Goal: Transaction & Acquisition: Purchase product/service

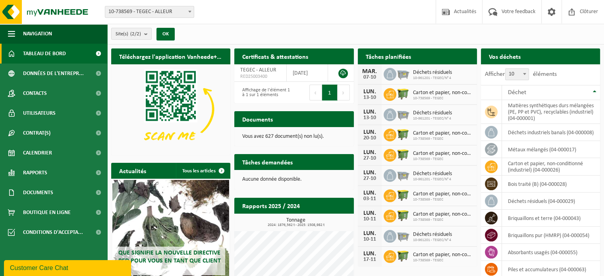
click at [394, 58] on h2 "Tâches planifiées" at bounding box center [388, 55] width 61 height 15
click at [65, 56] on span "Tableau de bord" at bounding box center [44, 54] width 43 height 20
click at [438, 59] on div "Tâches planifiées Consulter votre calendrier" at bounding box center [417, 56] width 119 height 16
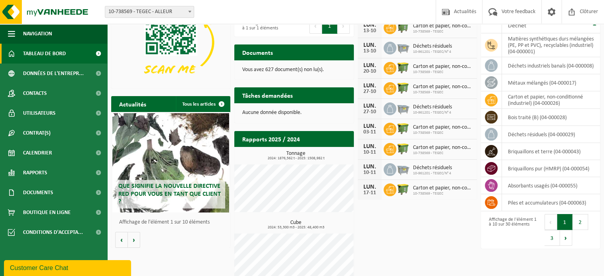
scroll to position [79, 0]
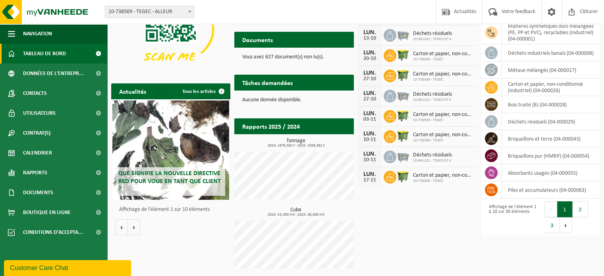
click at [430, 179] on span "10-738569 - TEGEC" at bounding box center [443, 181] width 60 height 5
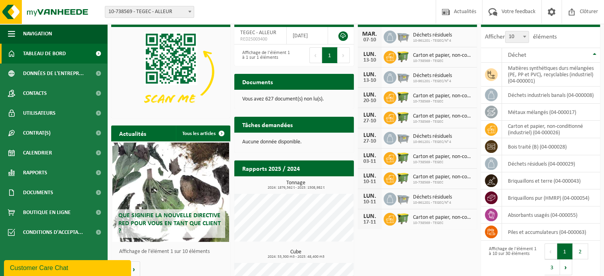
scroll to position [0, 0]
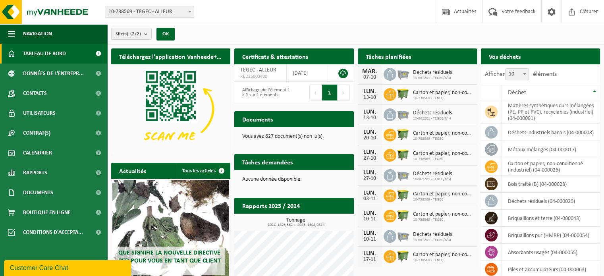
click at [391, 74] on icon at bounding box center [390, 74] width 8 height 8
click at [400, 73] on img at bounding box center [403, 74] width 14 height 14
click at [58, 155] on link "Calendrier" at bounding box center [53, 153] width 107 height 20
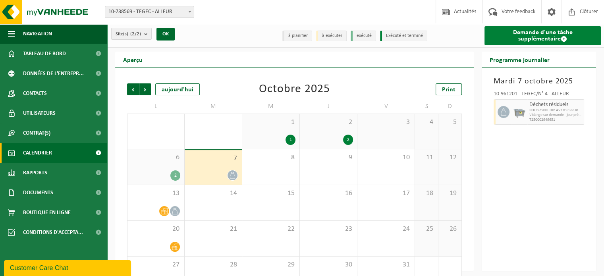
click at [526, 36] on link "Demande d'une tâche supplémentaire" at bounding box center [543, 35] width 116 height 19
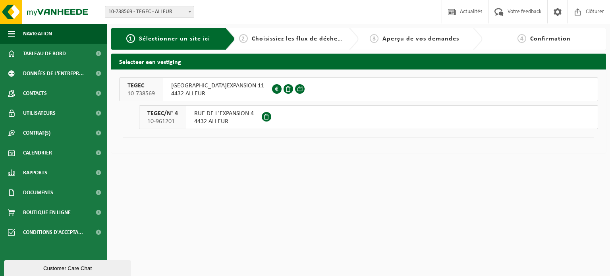
click at [199, 90] on span "4432 ALLEUR" at bounding box center [217, 94] width 93 height 8
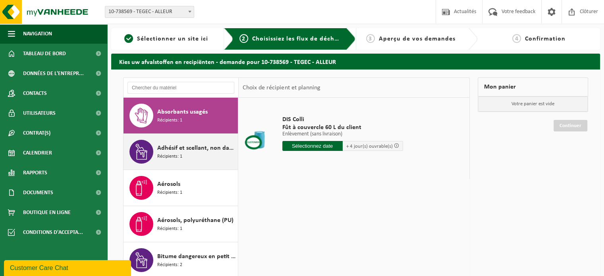
click at [176, 159] on span "Récipients: 1" at bounding box center [169, 157] width 25 height 8
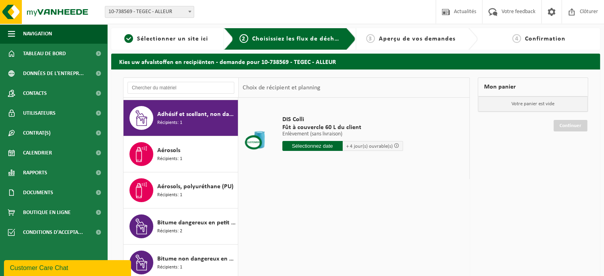
scroll to position [36, 0]
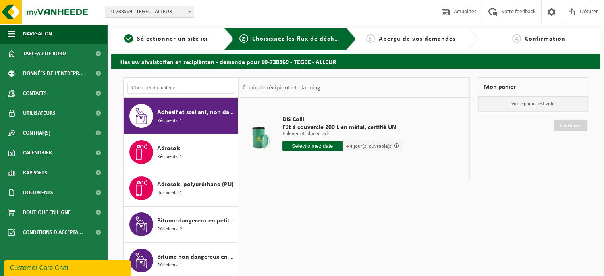
click at [176, 159] on span "Récipients: 1" at bounding box center [169, 157] width 25 height 8
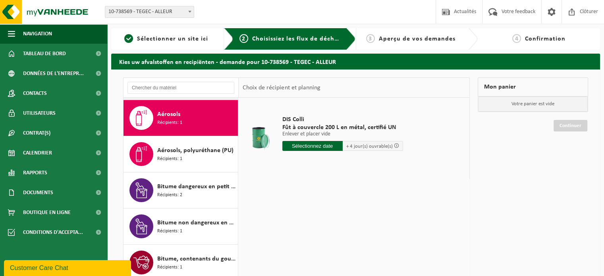
scroll to position [72, 0]
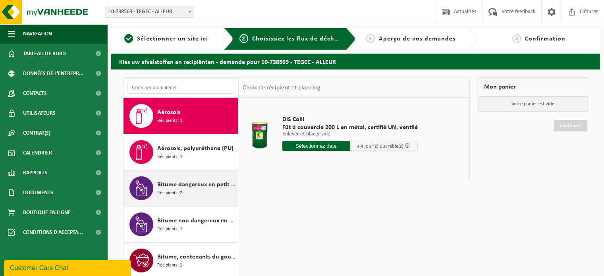
click at [178, 188] on span "Bitume dangereux en petit emballage" at bounding box center [196, 185] width 79 height 10
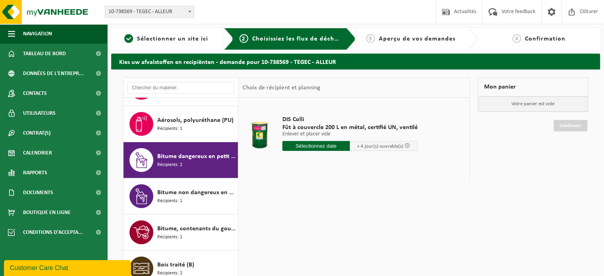
scroll to position [144, 0]
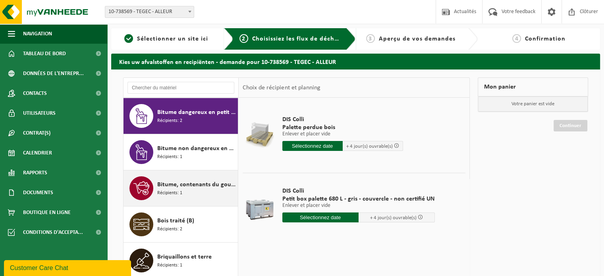
click at [186, 193] on div "Bitume, contenants du goudron Récipients: 1" at bounding box center [196, 188] width 79 height 24
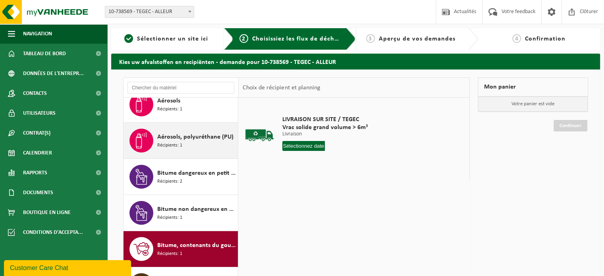
scroll to position [97, 0]
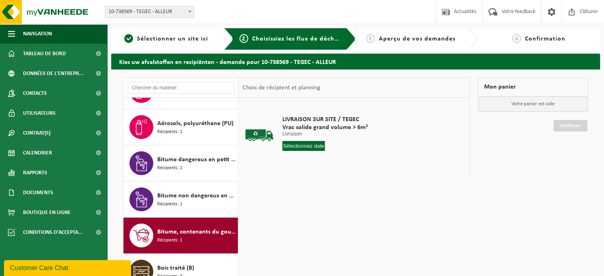
click at [183, 235] on span "Bitume, contenants du goudron" at bounding box center [196, 232] width 79 height 10
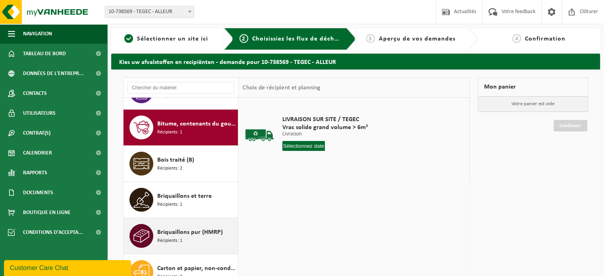
scroll to position [216, 0]
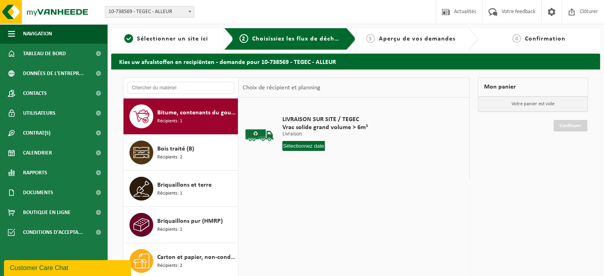
click at [329, 122] on span "LIVRAISON SUR SITE / TEGEC" at bounding box center [324, 120] width 85 height 8
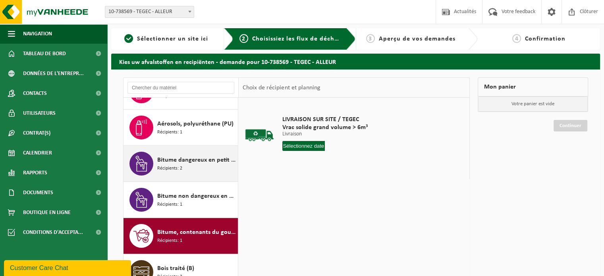
scroll to position [97, 0]
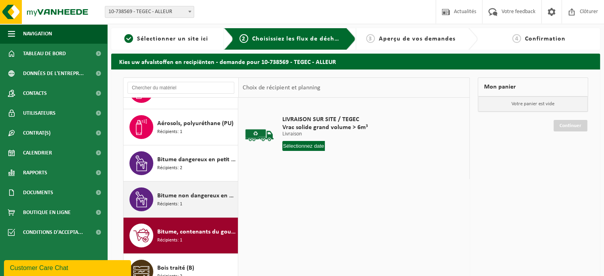
click at [195, 195] on span "Bitume non dangereux en petits emballages" at bounding box center [196, 196] width 79 height 10
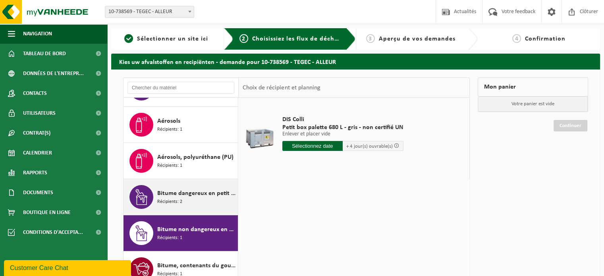
scroll to position [61, 0]
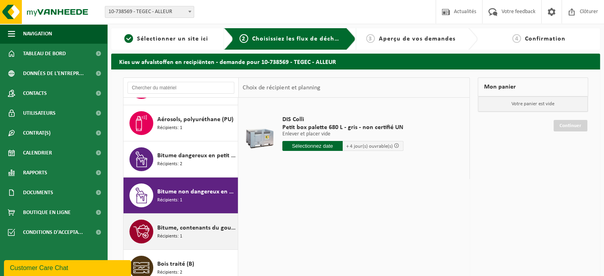
click at [203, 220] on div "Bitume, contenants du goudron Récipients: 1" at bounding box center [196, 232] width 79 height 24
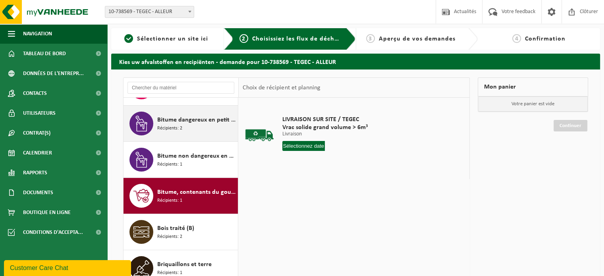
click at [194, 131] on div "Bitume dangereux en petit emballage Récipients: 2" at bounding box center [196, 124] width 79 height 24
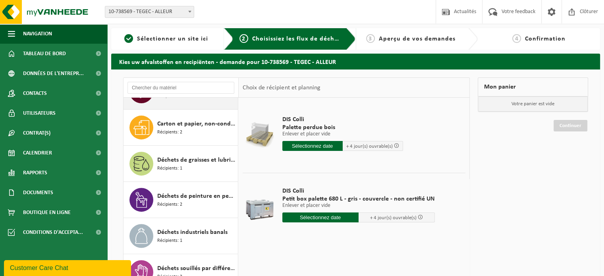
scroll to position [358, 0]
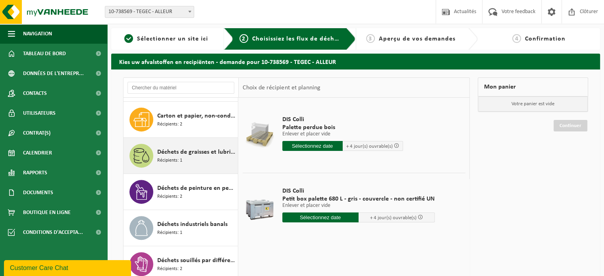
click at [189, 152] on span "Déchets de graisses et lubrifiants" at bounding box center [196, 152] width 79 height 10
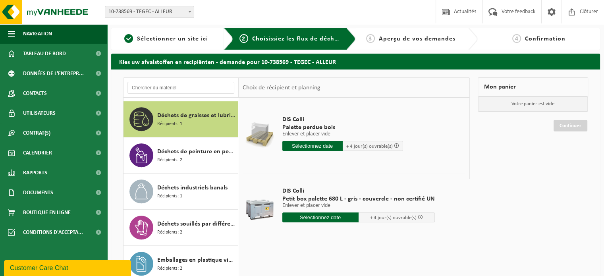
scroll to position [397, 0]
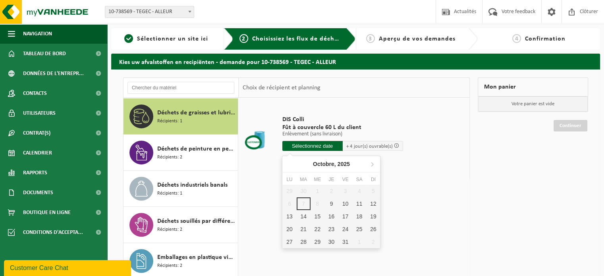
click at [296, 145] on input "text" at bounding box center [312, 146] width 60 height 10
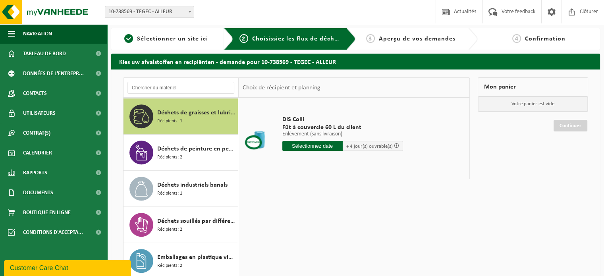
click at [311, 128] on span "Fût à couvercle 60 L du client" at bounding box center [342, 128] width 121 height 8
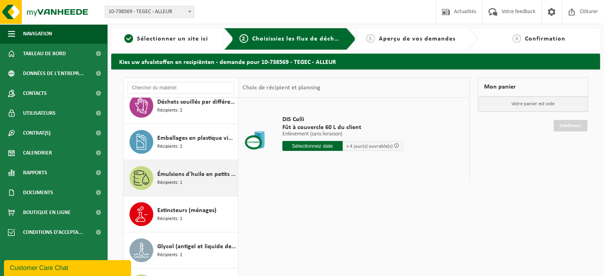
click at [178, 182] on span "Récipients: 1" at bounding box center [169, 183] width 25 height 8
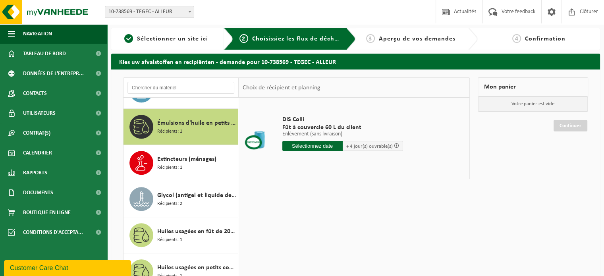
scroll to position [577, 0]
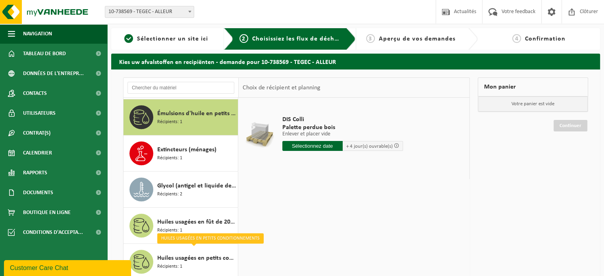
click at [307, 147] on input "text" at bounding box center [312, 146] width 60 height 10
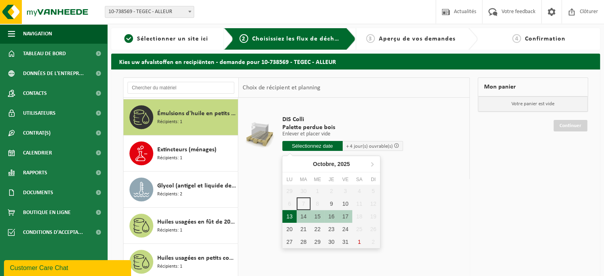
click at [292, 218] on div "13" at bounding box center [289, 216] width 14 height 13
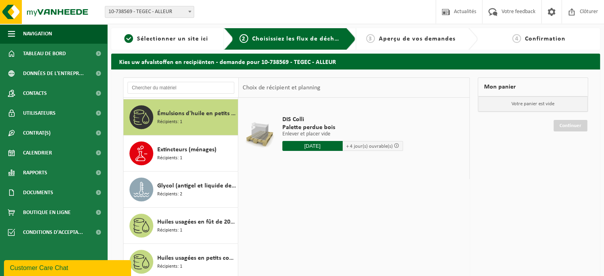
type input "à partir de [DATE]"
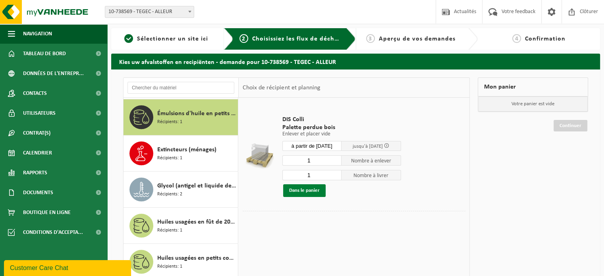
click at [296, 193] on button "Dans le panier" at bounding box center [304, 190] width 43 height 13
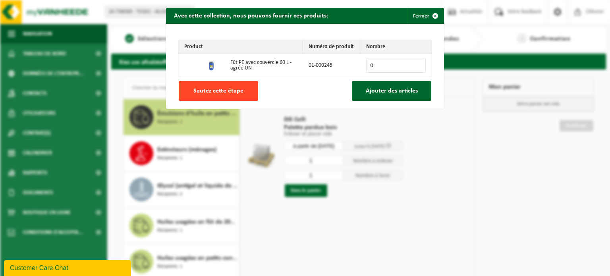
click at [232, 90] on span "Sautez cette étape" at bounding box center [218, 91] width 50 height 6
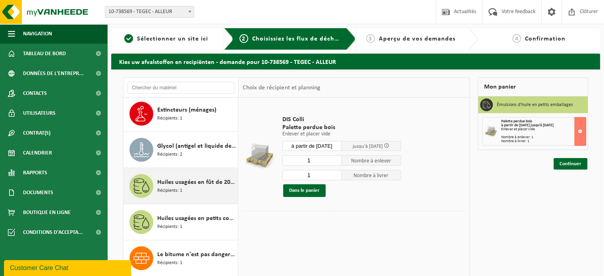
scroll to position [656, 0]
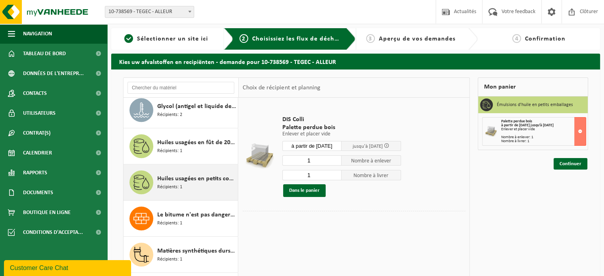
click at [178, 178] on span "Huiles usagées en petits conditionnements" at bounding box center [196, 179] width 79 height 10
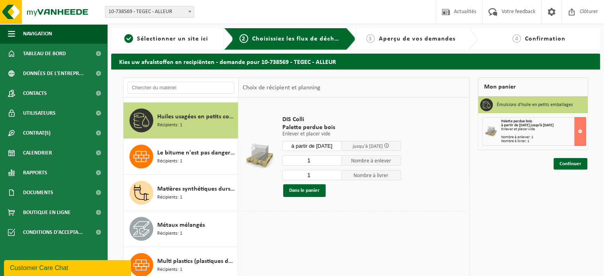
scroll to position [721, 0]
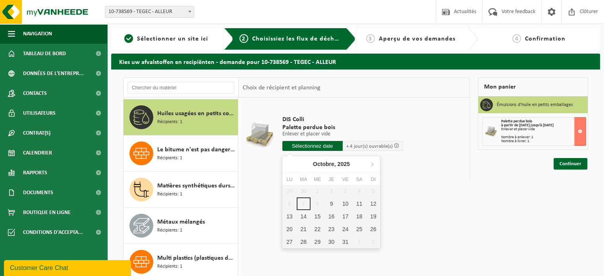
click at [313, 150] on input "text" at bounding box center [312, 146] width 60 height 10
click at [290, 215] on div "13" at bounding box center [289, 216] width 14 height 13
type input "à partir de [DATE]"
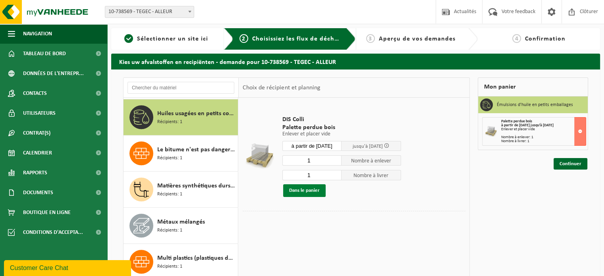
click at [308, 191] on button "Dans le panier" at bounding box center [304, 190] width 43 height 13
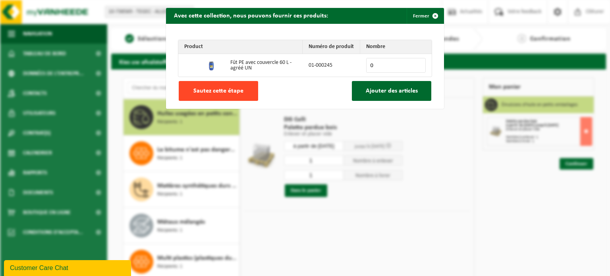
click at [238, 91] on span "Sautez cette étape" at bounding box center [218, 91] width 50 height 6
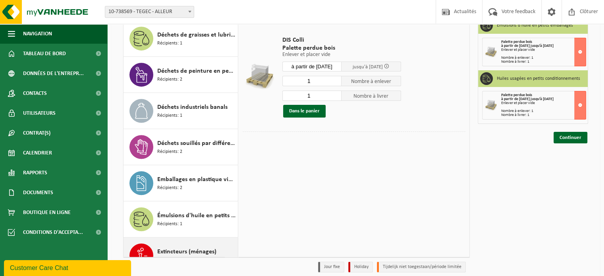
scroll to position [377, 0]
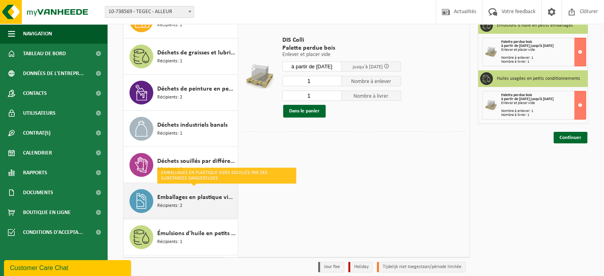
click at [194, 206] on div "Emballages en plastique vides souillés par des substances dangereuses Récipient…" at bounding box center [196, 201] width 79 height 24
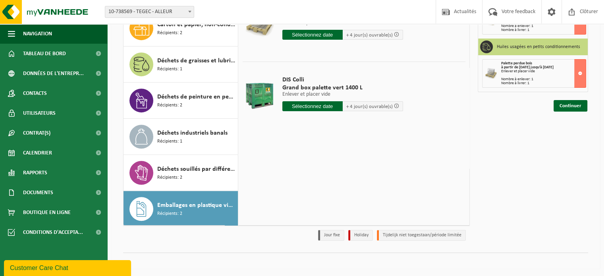
scroll to position [298, 0]
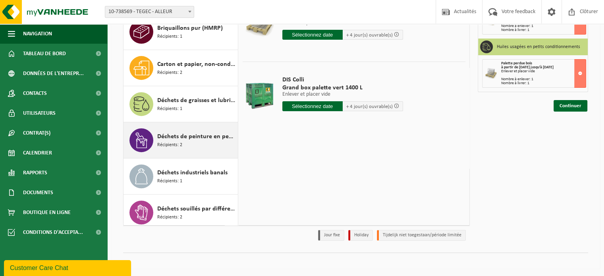
click at [178, 142] on span "Récipients: 2" at bounding box center [169, 145] width 25 height 8
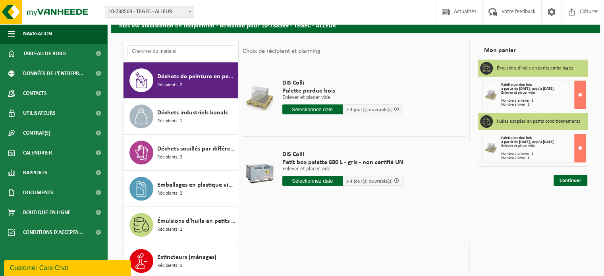
scroll to position [32, 0]
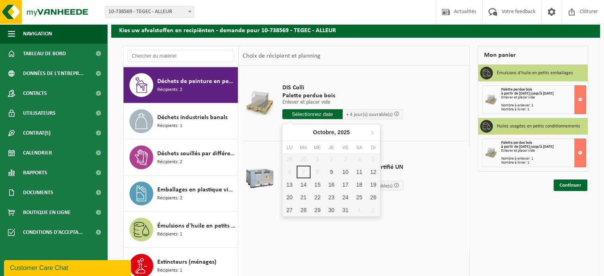
click at [289, 114] on input "text" at bounding box center [312, 114] width 60 height 10
click at [292, 182] on div "13" at bounding box center [289, 184] width 14 height 13
type input "à partir de [DATE]"
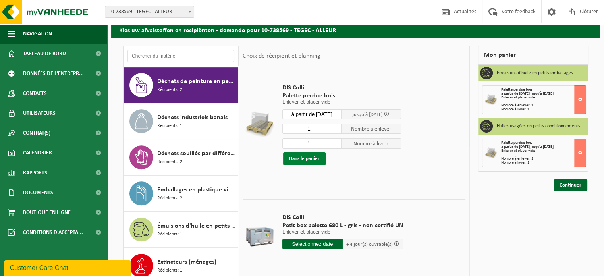
click at [300, 160] on button "Dans le panier" at bounding box center [304, 159] width 43 height 13
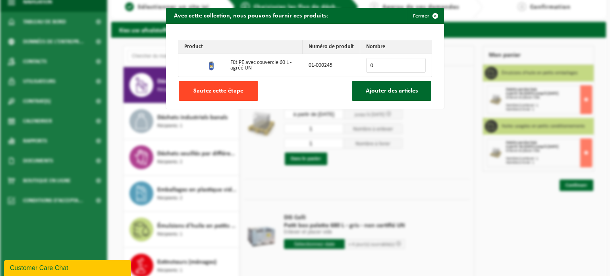
click at [238, 88] on span "Sautez cette étape" at bounding box center [218, 91] width 50 height 6
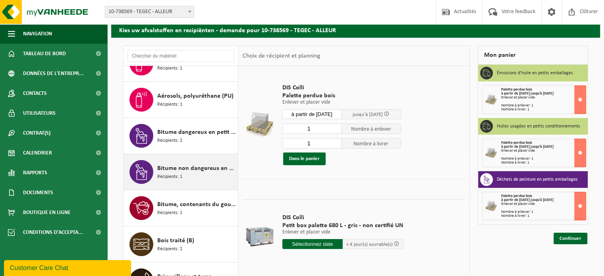
scroll to position [75, 0]
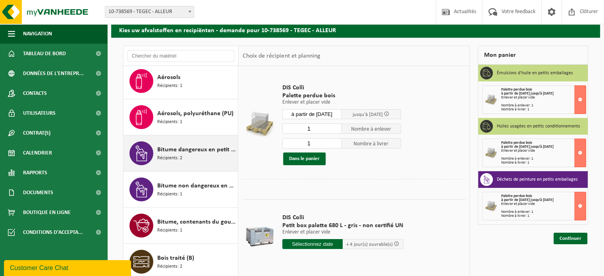
click at [197, 155] on div "Bitume dangereux en petit emballage Récipients: 2" at bounding box center [196, 153] width 79 height 24
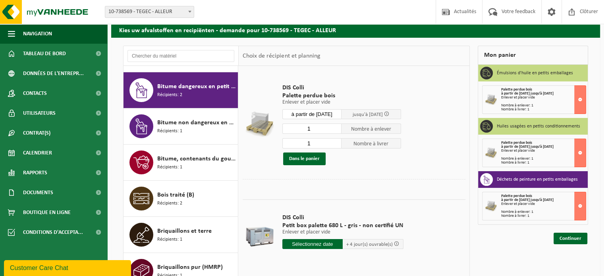
scroll to position [144, 0]
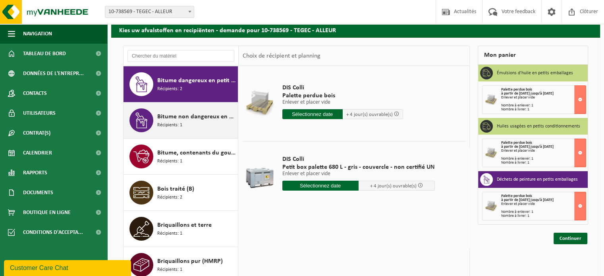
click at [179, 122] on span "Récipients: 1" at bounding box center [169, 126] width 25 height 8
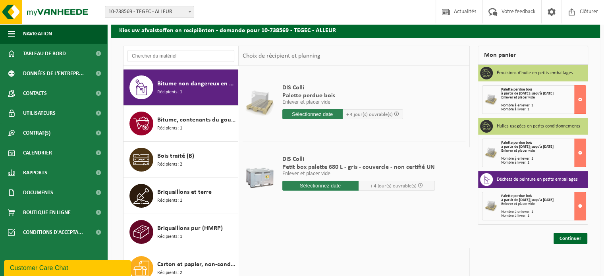
scroll to position [180, 0]
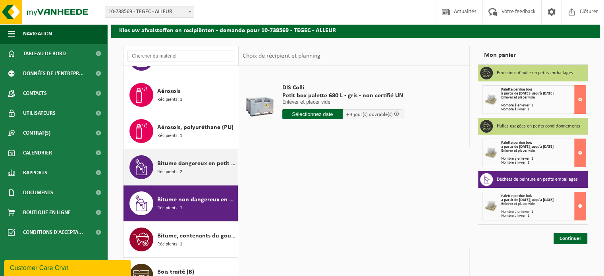
click at [202, 166] on span "Bitume dangereux en petit emballage" at bounding box center [196, 164] width 79 height 10
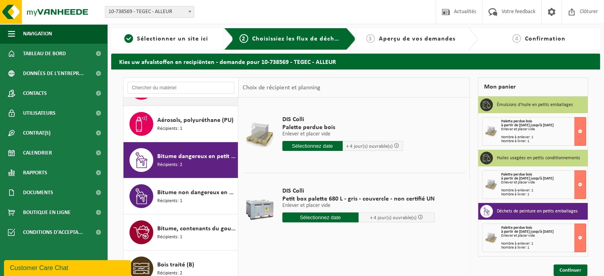
scroll to position [119, 0]
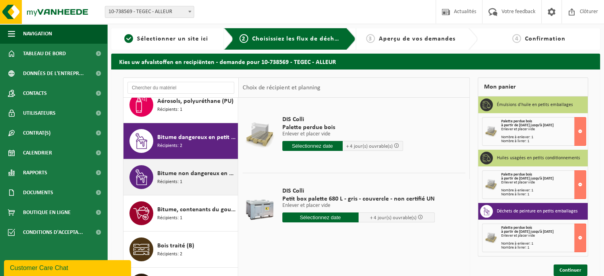
click at [198, 173] on span "Bitume non dangereux en petits emballages" at bounding box center [196, 174] width 79 height 10
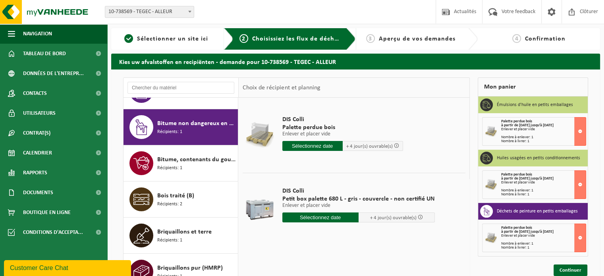
scroll to position [180, 0]
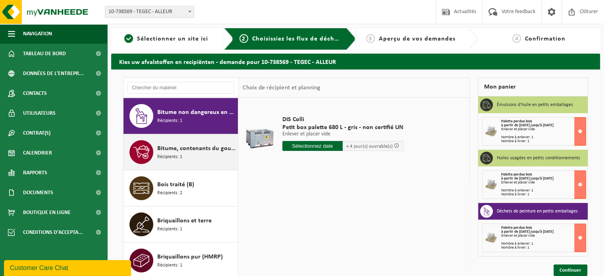
click at [204, 151] on span "Bitume, contenants du goudron" at bounding box center [196, 149] width 79 height 10
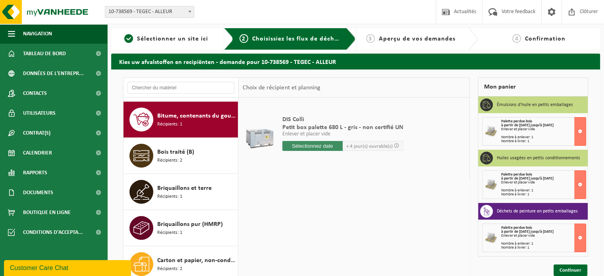
scroll to position [216, 0]
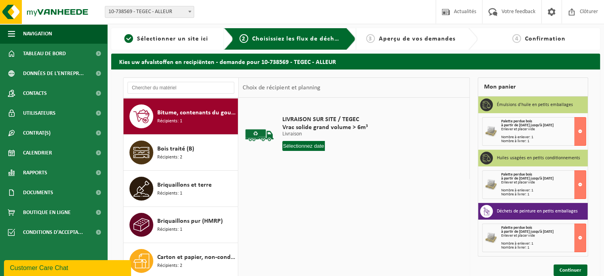
click at [295, 147] on input "text" at bounding box center [303, 146] width 43 height 10
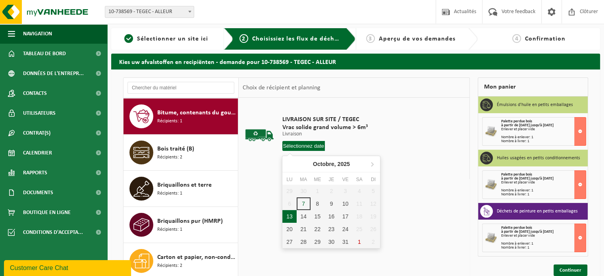
click at [290, 214] on div "13" at bounding box center [289, 216] width 14 height 13
type input "à partir de [DATE]"
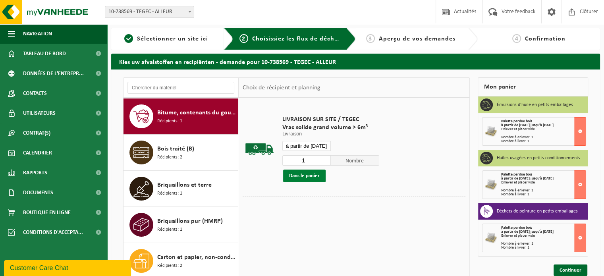
click at [303, 176] on button "Dans le panier" at bounding box center [304, 176] width 43 height 13
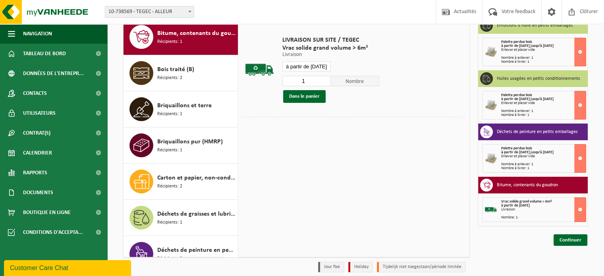
scroll to position [111, 0]
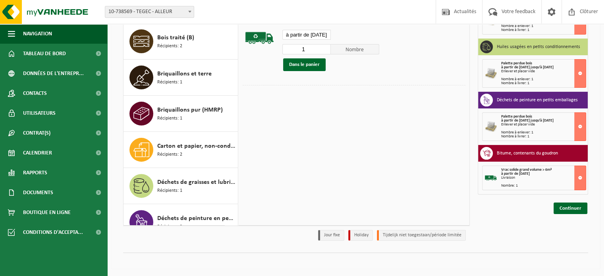
click at [579, 156] on div "Bitume, contenants du goudron" at bounding box center [533, 153] width 110 height 17
click at [581, 178] on button at bounding box center [580, 178] width 12 height 25
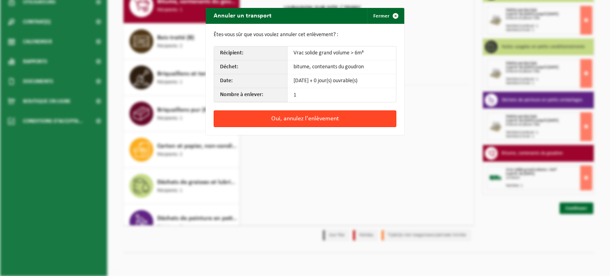
click at [305, 118] on button "Oui, annulez l'enlèvement" at bounding box center [305, 118] width 183 height 17
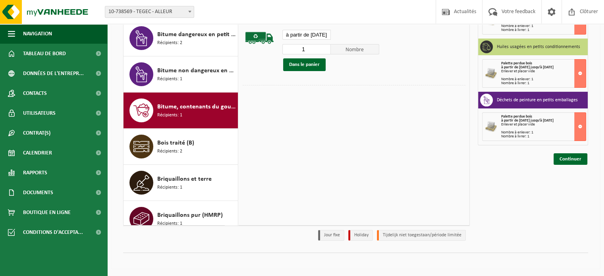
scroll to position [97, 0]
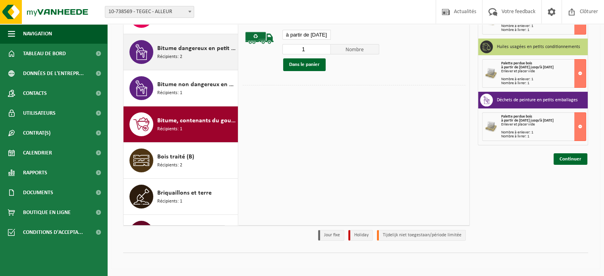
click at [198, 60] on div "Bitume dangereux en petit emballage Récipients: 2" at bounding box center [196, 52] width 79 height 24
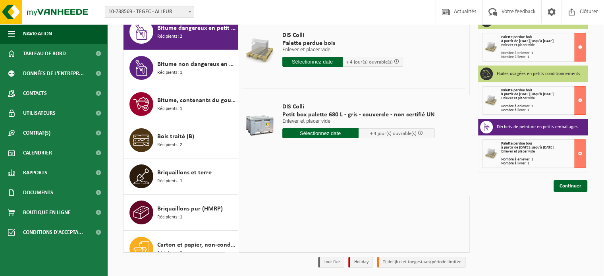
scroll to position [32, 0]
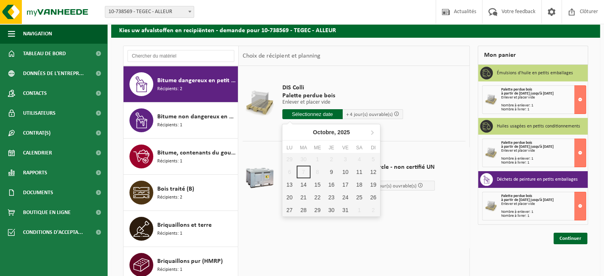
click at [315, 115] on input "text" at bounding box center [312, 114] width 60 height 10
click at [289, 186] on div "13" at bounding box center [289, 184] width 14 height 13
type input "à partir de [DATE]"
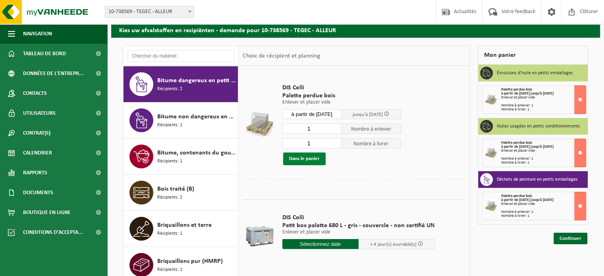
click at [301, 162] on button "Dans le panier" at bounding box center [304, 159] width 43 height 13
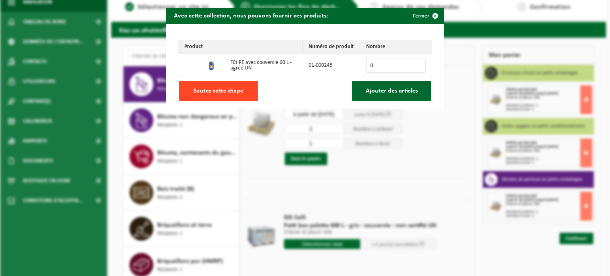
click at [211, 94] on span "Sautez cette étape" at bounding box center [218, 91] width 50 height 6
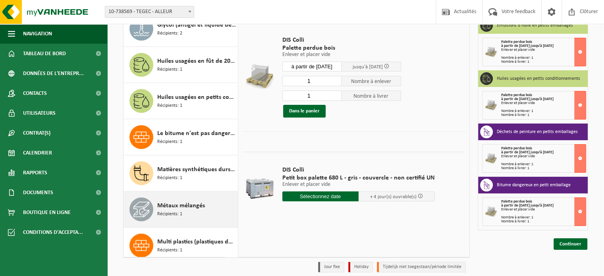
scroll to position [655, 0]
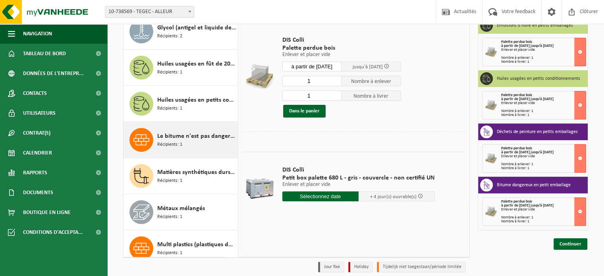
click at [172, 137] on span "Le bitume n'est pas dangereusement dans l'IBC" at bounding box center [196, 136] width 79 height 10
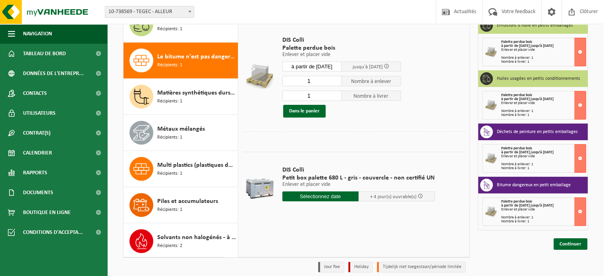
scroll to position [735, 0]
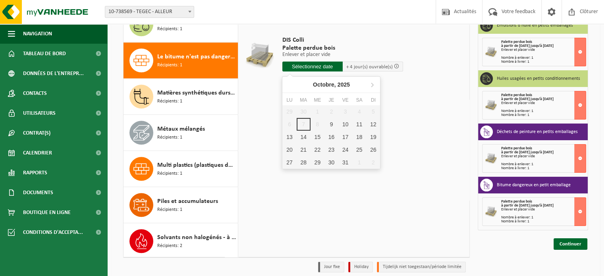
click at [298, 65] on input "text" at bounding box center [312, 67] width 60 height 10
click at [292, 135] on div "13" at bounding box center [289, 137] width 14 height 13
type input "à partir de [DATE]"
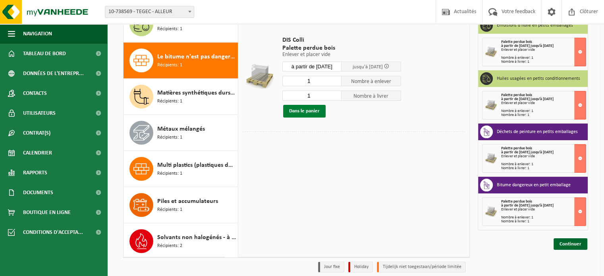
click at [312, 115] on button "Dans le panier" at bounding box center [304, 111] width 43 height 13
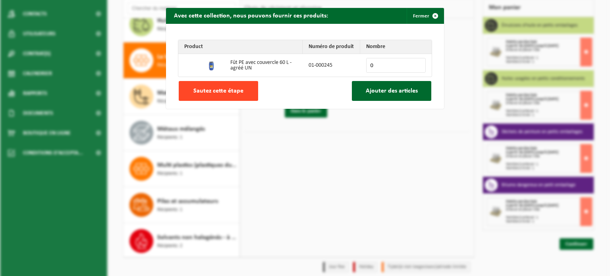
click at [223, 94] on span "Sautez cette étape" at bounding box center [218, 91] width 50 height 6
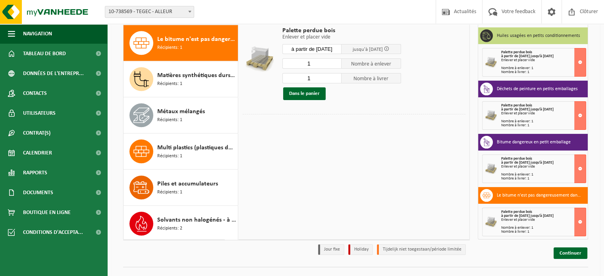
scroll to position [111, 0]
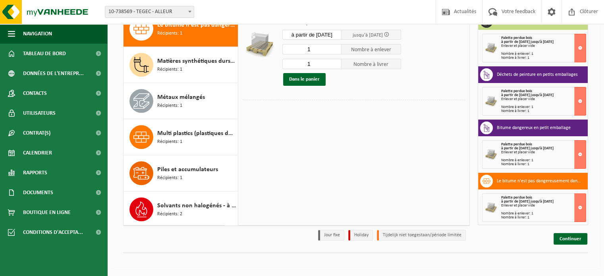
click at [535, 179] on h3 "Le bitume n'est pas dangereusement dans l'IBC" at bounding box center [539, 181] width 85 height 13
click at [529, 182] on h3 "Le bitume n'est pas dangereusement dans l'IBC" at bounding box center [539, 181] width 85 height 13
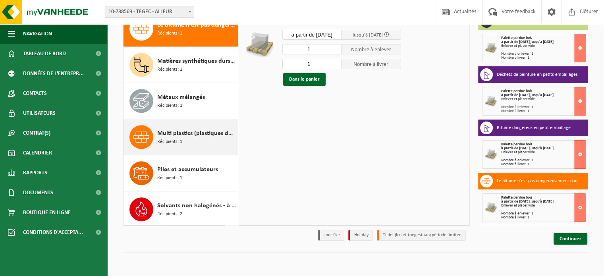
click at [138, 137] on icon at bounding box center [141, 137] width 16 height 16
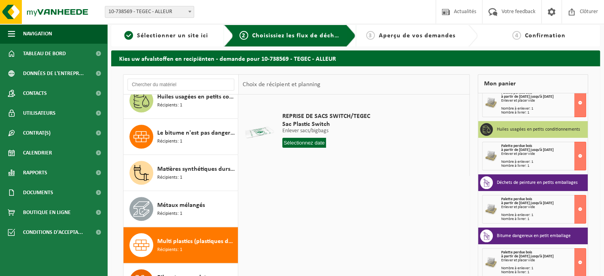
scroll to position [0, 0]
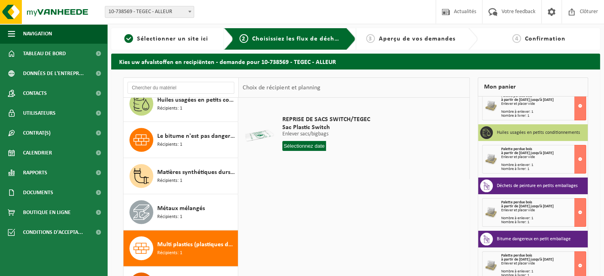
drag, startPoint x: 139, startPoint y: 246, endPoint x: 385, endPoint y: 181, distance: 254.3
click at [385, 181] on div "REPRISE DE SACS SWITCH/TEGEC Sac Plastic Switch Enlever sacs/bigbags Enlever sa…" at bounding box center [354, 217] width 231 height 238
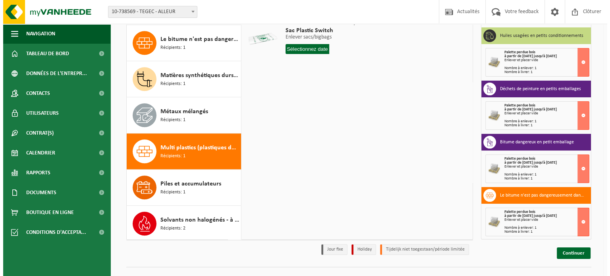
scroll to position [111, 0]
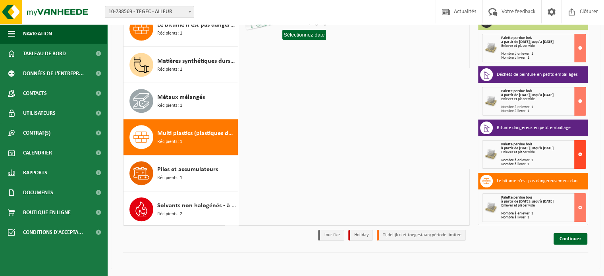
click at [574, 152] on button at bounding box center [580, 154] width 12 height 29
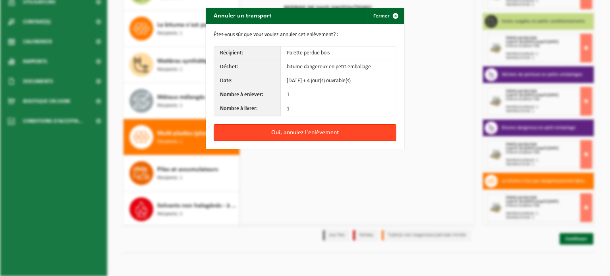
click at [286, 137] on button "Oui, annulez l'enlèvement" at bounding box center [305, 132] width 183 height 17
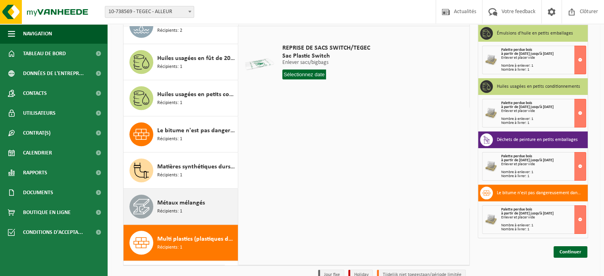
scroll to position [655, 0]
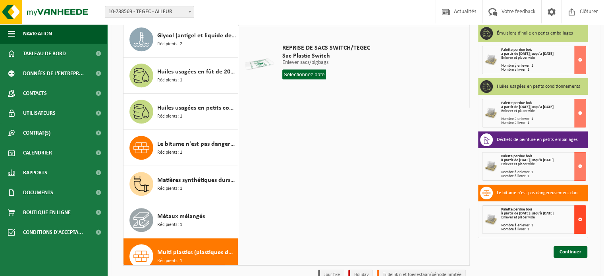
click at [582, 218] on button at bounding box center [580, 219] width 12 height 29
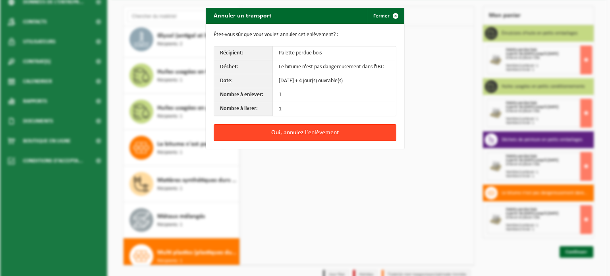
click at [294, 133] on button "Oui, annulez l'enlèvement" at bounding box center [305, 132] width 183 height 17
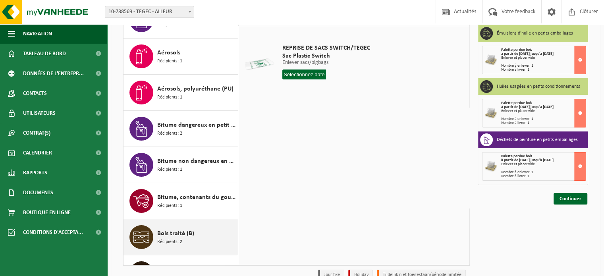
scroll to position [60, 0]
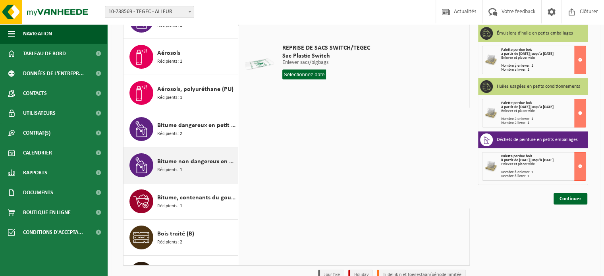
click at [189, 171] on div "Bitume non dangereux en petits emballages Récipients: 1" at bounding box center [196, 165] width 79 height 24
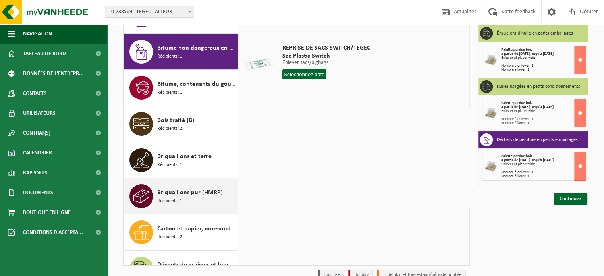
scroll to position [180, 0]
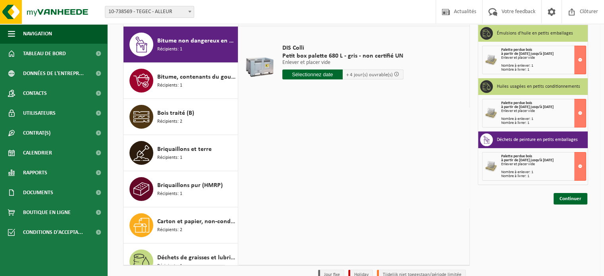
click at [311, 76] on input "text" at bounding box center [312, 75] width 61 height 10
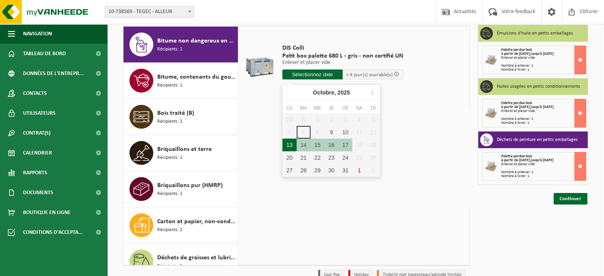
click at [288, 143] on div "13" at bounding box center [289, 145] width 14 height 13
type input "à partir de [DATE]"
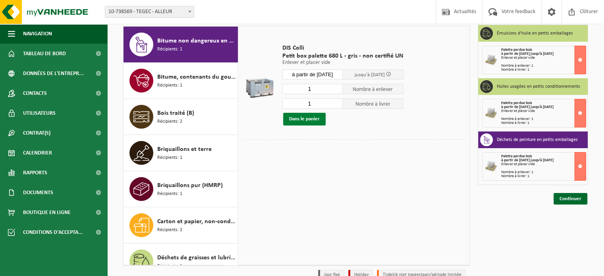
click at [297, 122] on button "Dans le panier" at bounding box center [304, 119] width 43 height 13
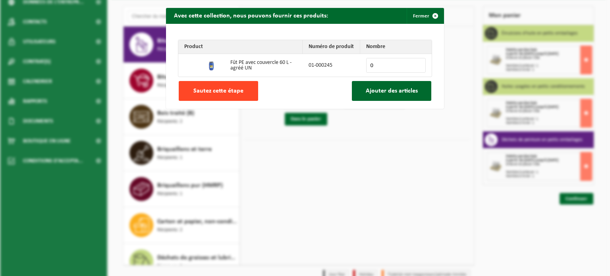
click at [235, 91] on span "Sautez cette étape" at bounding box center [218, 91] width 50 height 6
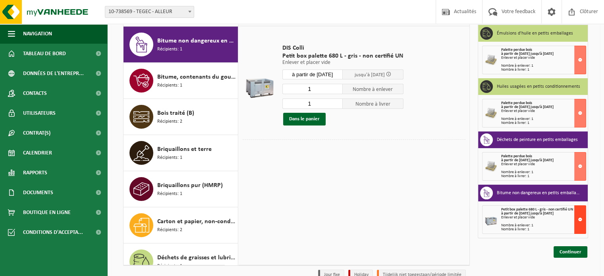
click at [580, 219] on button at bounding box center [580, 219] width 12 height 29
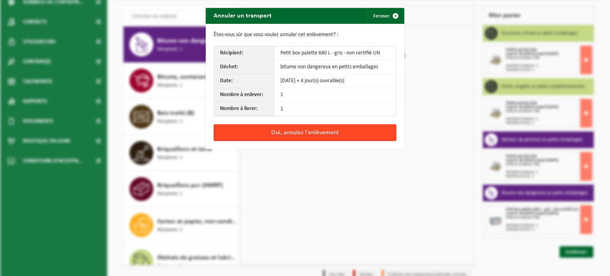
click at [373, 130] on button "Oui, annulez l'enlèvement" at bounding box center [305, 132] width 183 height 17
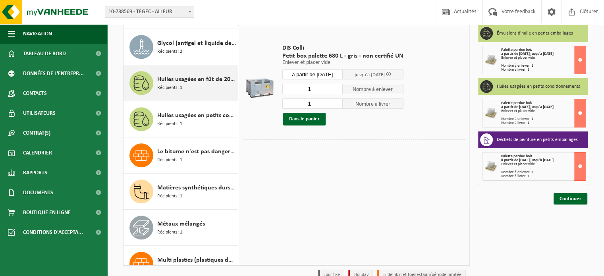
scroll to position [657, 0]
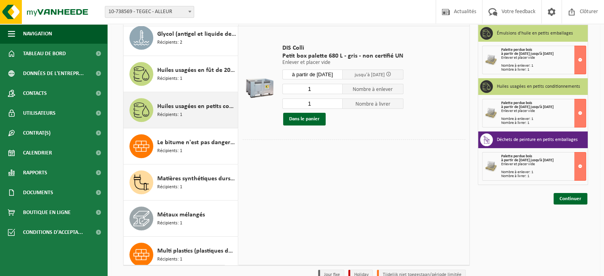
click at [179, 108] on span "Huiles usagées en petits conditionnements" at bounding box center [196, 107] width 79 height 10
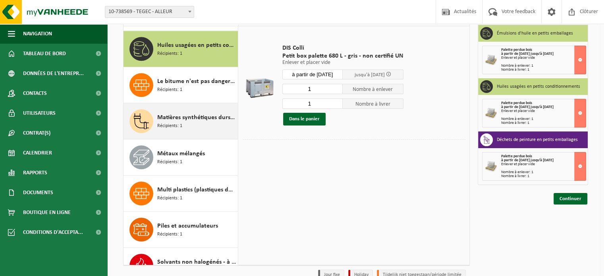
scroll to position [721, 0]
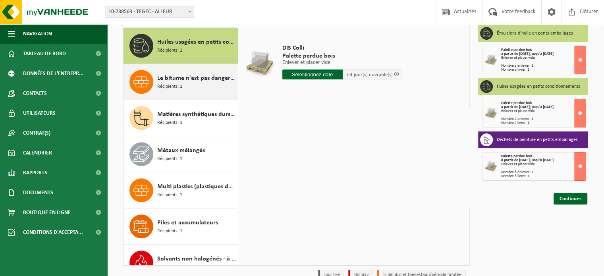
click at [190, 77] on span "Le bitume n'est pas dangereusement dans l'IBC" at bounding box center [196, 78] width 79 height 10
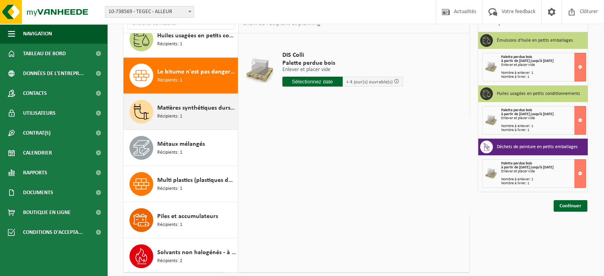
scroll to position [0, 0]
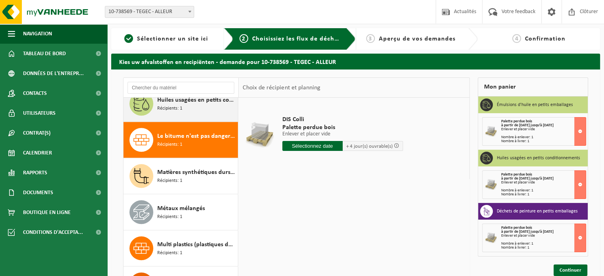
click at [203, 119] on div "Huiles usagées en petits conditionnements Récipients: 1" at bounding box center [181, 104] width 115 height 36
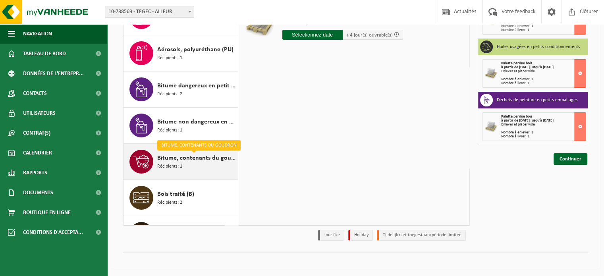
scroll to position [20, 0]
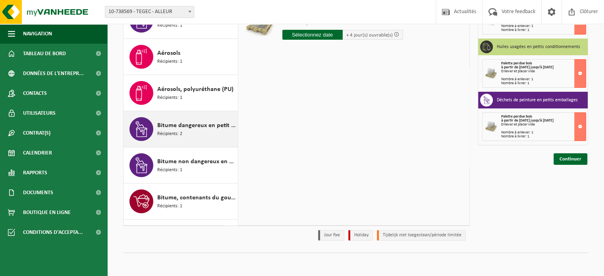
click at [197, 127] on span "Bitume dangereux en petit emballage" at bounding box center [196, 126] width 79 height 10
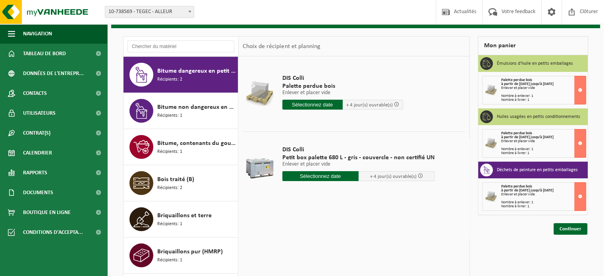
scroll to position [32, 0]
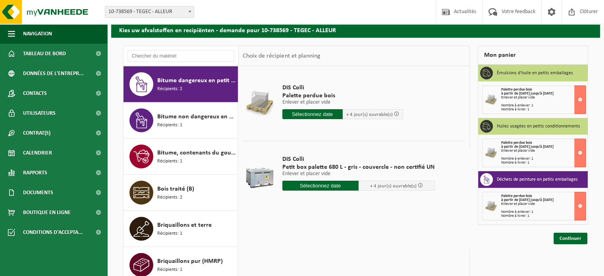
click at [319, 111] on input "text" at bounding box center [312, 114] width 60 height 10
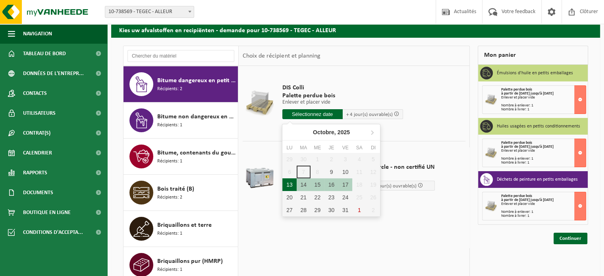
click at [292, 184] on div "13" at bounding box center [289, 184] width 14 height 13
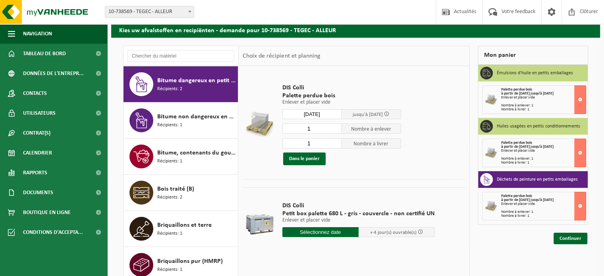
type input "à partir de [DATE]"
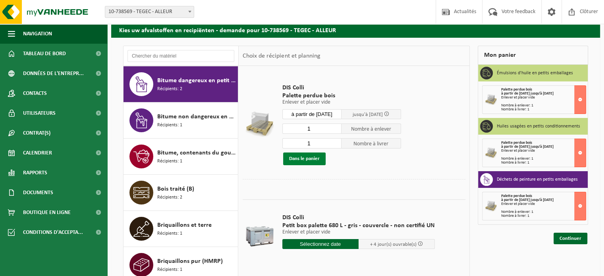
click at [312, 160] on button "Dans le panier" at bounding box center [304, 159] width 43 height 13
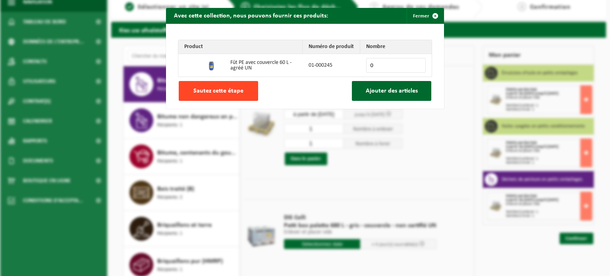
click at [216, 91] on span "Sautez cette étape" at bounding box center [218, 91] width 50 height 6
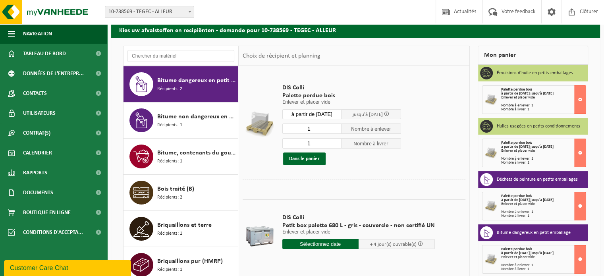
click at [383, 172] on td "DIS Colli Palette perdue bois Enlever et placer vide Enlever et placer vide Enl…" at bounding box center [370, 124] width 189 height 109
